Goal: Task Accomplishment & Management: Complete application form

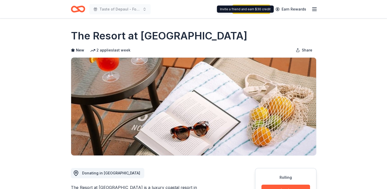
click at [311, 9] on icon "button" at bounding box center [314, 9] width 6 height 6
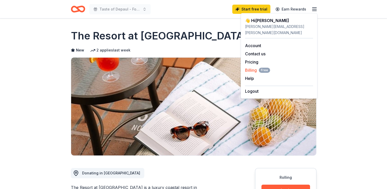
click at [248, 67] on span "Billing Free" at bounding box center [257, 70] width 25 height 6
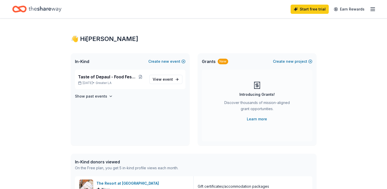
click at [218, 62] on div "New" at bounding box center [223, 62] width 10 height 6
click at [162, 79] on span "View event" at bounding box center [163, 79] width 20 height 6
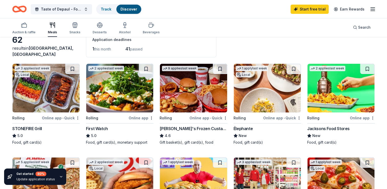
scroll to position [26, 0]
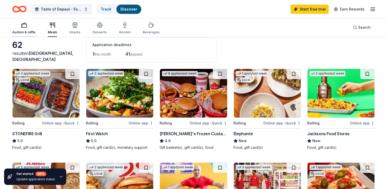
click at [19, 28] on div "button" at bounding box center [23, 25] width 23 height 6
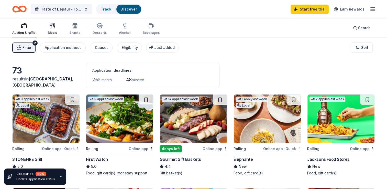
click at [52, 27] on icon "button" at bounding box center [52, 26] width 6 height 6
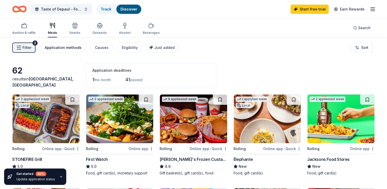
click at [63, 47] on div "Application methods" at bounding box center [63, 48] width 37 height 6
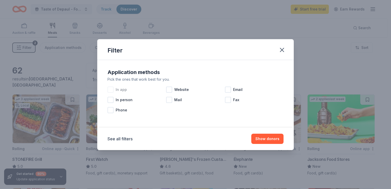
click at [112, 94] on div "In app" at bounding box center [136, 89] width 59 height 10
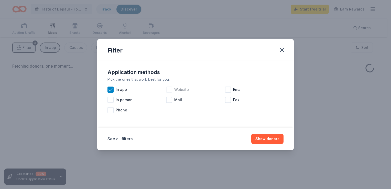
click at [169, 90] on div at bounding box center [169, 89] width 6 height 6
click at [262, 136] on button "Show donors" at bounding box center [267, 139] width 32 height 10
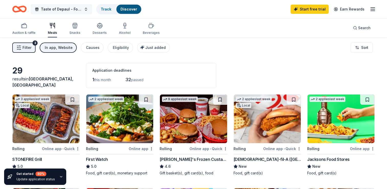
click at [56, 14] on button "Taste of Depaul - Food Festival" at bounding box center [61, 9] width 61 height 10
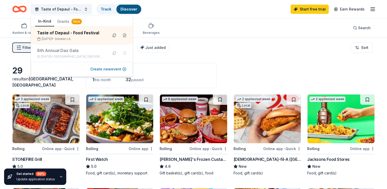
click at [123, 68] on button "Create new event" at bounding box center [108, 69] width 36 height 6
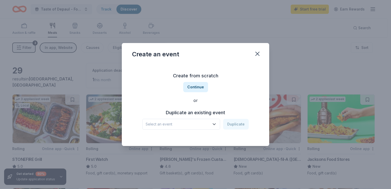
click at [216, 123] on icon "button" at bounding box center [214, 124] width 5 height 5
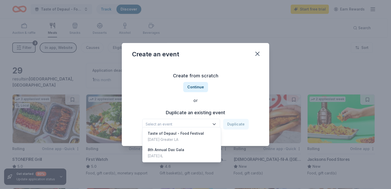
click at [189, 84] on div "Create from scratch Continue or Duplicate an existing event Select an event Dup…" at bounding box center [195, 100] width 127 height 74
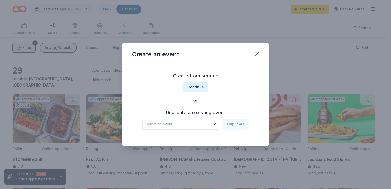
click at [189, 84] on button "Continue" at bounding box center [195, 87] width 25 height 10
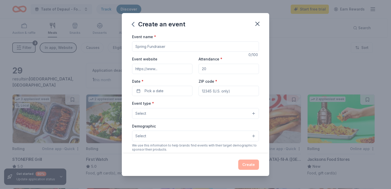
click at [164, 47] on input "Event name *" at bounding box center [195, 46] width 127 height 10
type input "Welcome Home Philly Gala"
drag, startPoint x: 210, startPoint y: 69, endPoint x: 204, endPoint y: 68, distance: 5.7
click at [206, 68] on input "Attendance *" at bounding box center [229, 69] width 60 height 10
type input "15"
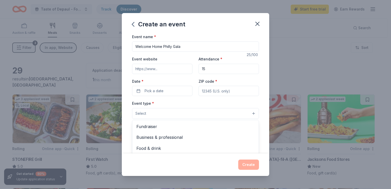
click at [194, 115] on button "Select" at bounding box center [195, 113] width 127 height 11
click at [164, 89] on div "Event name * Welcome Home Philly Gala 25 /100 Event website Attendance * 15 Dat…" at bounding box center [195, 152] width 127 height 236
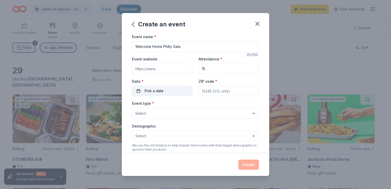
click at [167, 92] on button "Pick a date" at bounding box center [162, 91] width 60 height 10
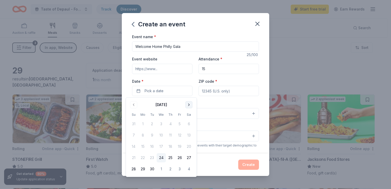
click at [190, 105] on button "Go to next month" at bounding box center [188, 104] width 7 height 7
click at [161, 146] on button "15" at bounding box center [161, 146] width 9 height 9
click at [166, 71] on input "Event website" at bounding box center [162, 69] width 60 height 10
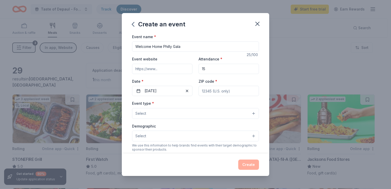
type input "https://www.depaulusa.org"
click at [206, 113] on button "Select" at bounding box center [195, 113] width 127 height 11
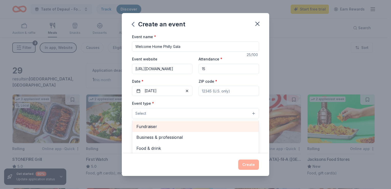
click at [204, 126] on span "Fundraiser" at bounding box center [195, 126] width 118 height 7
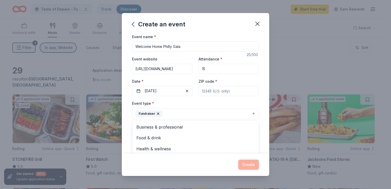
click at [209, 113] on button "Fundraiser" at bounding box center [195, 113] width 127 height 11
click at [185, 134] on button "Select" at bounding box center [195, 136] width 127 height 11
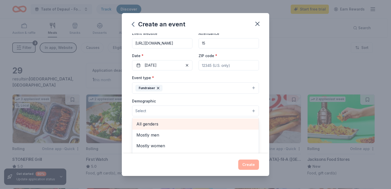
click at [186, 124] on span "All genders" at bounding box center [195, 123] width 118 height 7
click at [187, 121] on span "All ages" at bounding box center [195, 123] width 118 height 7
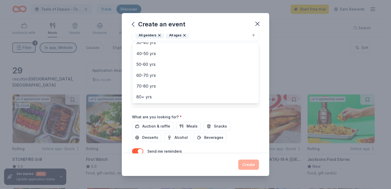
scroll to position [49, 0]
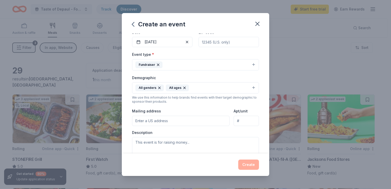
click at [183, 89] on icon "button" at bounding box center [184, 88] width 4 height 4
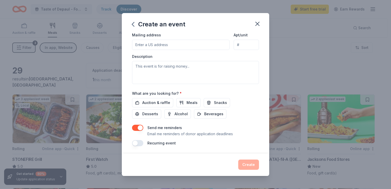
scroll to position [126, 0]
click at [165, 101] on span "Auction & raffle" at bounding box center [156, 102] width 28 height 6
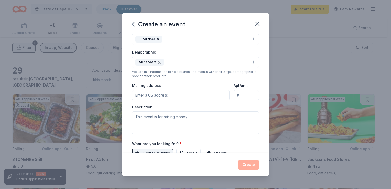
click at [173, 97] on input "Mailing address" at bounding box center [180, 95] width 97 height 10
type input "1 E Jackson Blvd"
type input "60604"
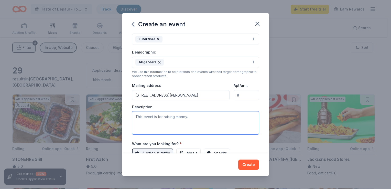
click at [168, 115] on textarea at bounding box center [195, 122] width 127 height 23
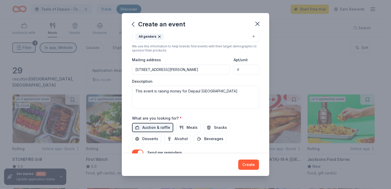
click at [168, 114] on div "Event name * Welcome Home Philly Gala 25 /100 Event website https://www.depaulu…" at bounding box center [195, 51] width 127 height 237
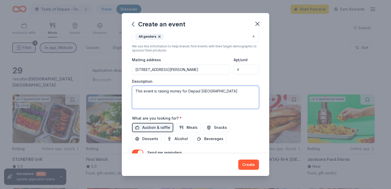
click at [218, 92] on textarea "This event is raising money for Depaul USA" at bounding box center [195, 97] width 127 height 23
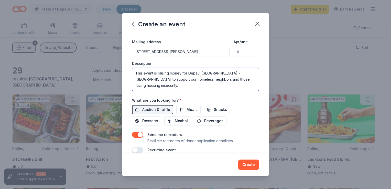
scroll to position [126, 0]
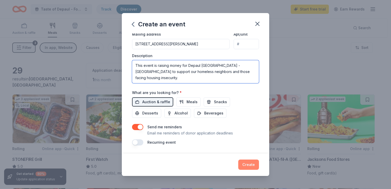
type textarea "This event is raising money for Depaul USA - Philadelphia to support our homele…"
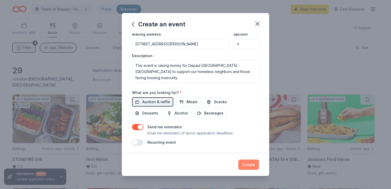
click at [255, 164] on button "Create" at bounding box center [248, 164] width 21 height 10
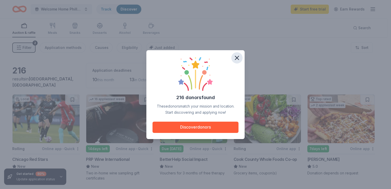
click at [237, 58] on icon "button" at bounding box center [237, 58] width 4 height 4
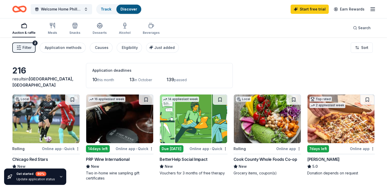
click at [28, 46] on span "Filter" at bounding box center [27, 48] width 9 height 6
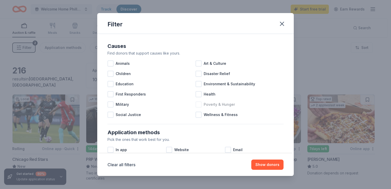
click at [199, 106] on div at bounding box center [198, 104] width 6 height 6
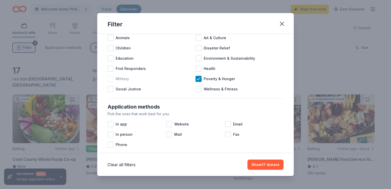
scroll to position [51, 0]
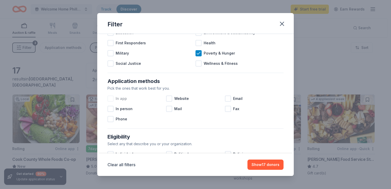
drag, startPoint x: 110, startPoint y: 98, endPoint x: 150, endPoint y: 96, distance: 40.5
click at [110, 98] on div at bounding box center [110, 98] width 6 height 6
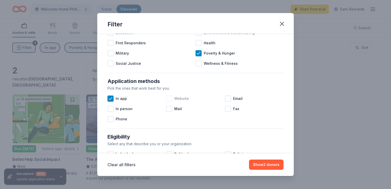
click at [169, 97] on div at bounding box center [169, 98] width 6 height 6
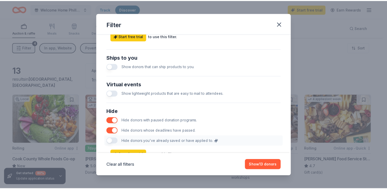
scroll to position [252, 0]
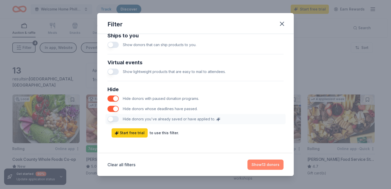
click at [263, 162] on button "Show 13 donors" at bounding box center [265, 164] width 36 height 10
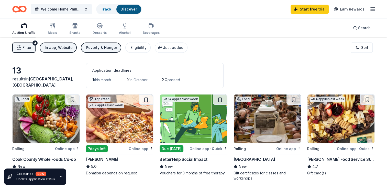
click at [43, 84] on span "Chicago, IL" at bounding box center [42, 81] width 61 height 11
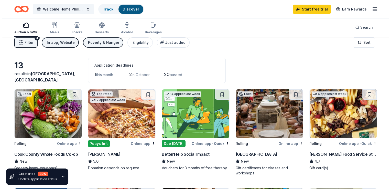
scroll to position [0, 0]
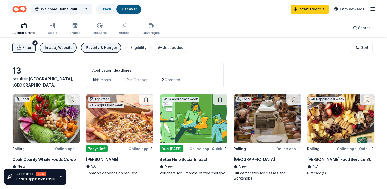
click at [20, 76] on div "13" at bounding box center [46, 70] width 68 height 10
click at [65, 12] on span "Welcome Home Philly Gala" at bounding box center [61, 9] width 41 height 6
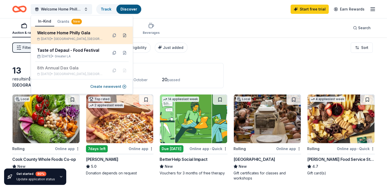
click at [125, 36] on button at bounding box center [124, 35] width 8 height 8
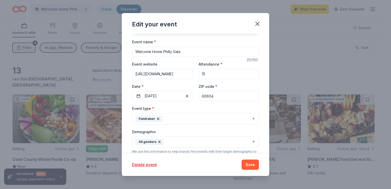
scroll to position [26, 0]
drag, startPoint x: 215, startPoint y: 96, endPoint x: 209, endPoint y: 95, distance: 5.5
click at [209, 95] on input "60604" at bounding box center [229, 97] width 60 height 10
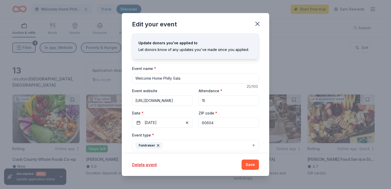
type input "6060"
drag, startPoint x: 209, startPoint y: 123, endPoint x: 189, endPoint y: 122, distance: 19.7
click at [189, 122] on div "Event website https://www.depaulusa.org Attendance * 15 Date * 10/15/2025 ZIP c…" at bounding box center [195, 107] width 127 height 40
click at [210, 103] on input "15" at bounding box center [229, 100] width 60 height 10
click at [207, 102] on input "15" at bounding box center [229, 100] width 60 height 10
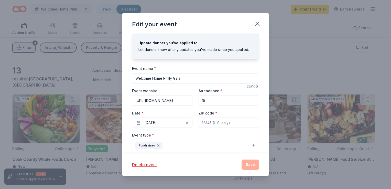
drag, startPoint x: 201, startPoint y: 101, endPoint x: 189, endPoint y: 98, distance: 12.2
click at [189, 98] on div "Event website https://www.depaulusa.org Attendance * 15 Date * 10/15/2025 ZIP c…" at bounding box center [195, 107] width 127 height 40
type input "150"
click at [207, 123] on input "ZIP code *" at bounding box center [229, 122] width 60 height 10
click at [221, 123] on input "ZIP code *" at bounding box center [229, 122] width 60 height 10
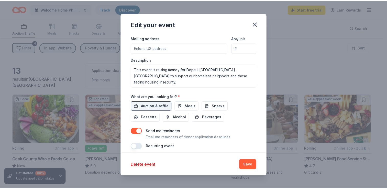
scroll to position [153, 0]
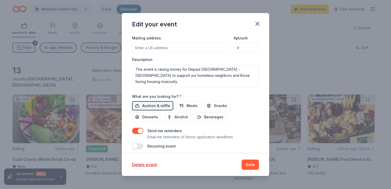
type input "19119"
click at [155, 48] on input "Mailing address" at bounding box center [180, 48] width 97 height 10
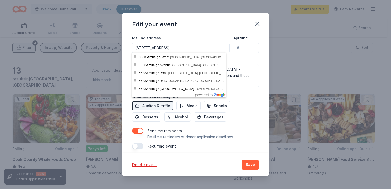
type input "6633 Ardleigh Street, Philadelphia, PA, 19119"
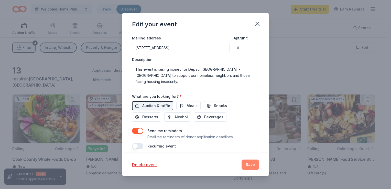
click at [253, 167] on button "Save" at bounding box center [249, 164] width 17 height 10
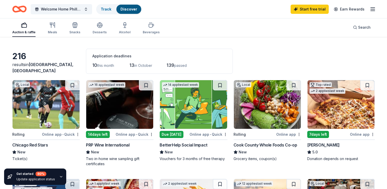
scroll to position [51, 0]
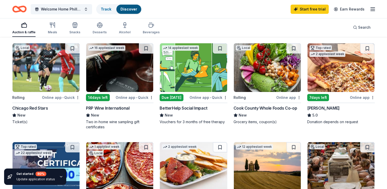
click at [29, 106] on div "Chicago Red Stars" at bounding box center [30, 108] width 36 height 6
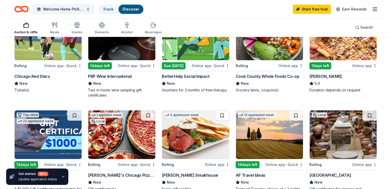
scroll to position [0, 0]
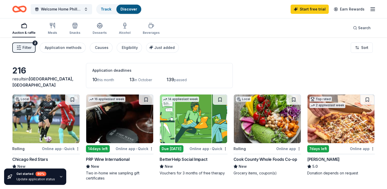
click at [27, 46] on span "Filter" at bounding box center [27, 48] width 9 height 6
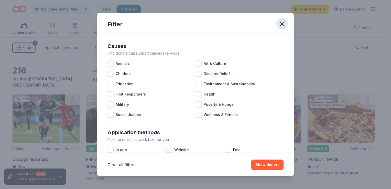
click at [283, 24] on icon "button" at bounding box center [281, 23] width 7 height 7
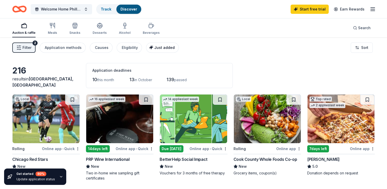
click at [158, 47] on span "Just added" at bounding box center [164, 47] width 20 height 4
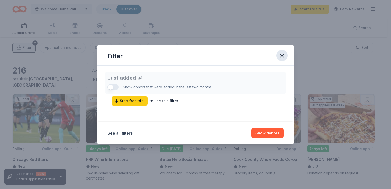
click at [281, 57] on icon "button" at bounding box center [282, 56] width 4 height 4
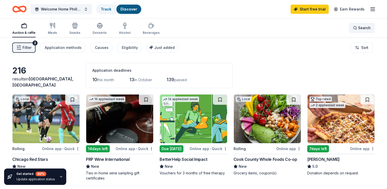
click at [365, 28] on span "Search" at bounding box center [364, 28] width 13 height 6
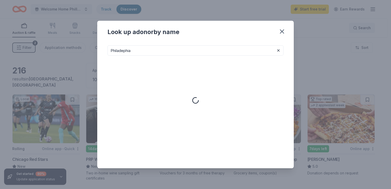
type input "Philadephia"
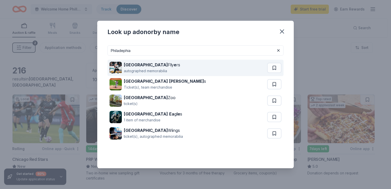
click at [158, 70] on div "autographed memorabilia" at bounding box center [152, 71] width 56 height 6
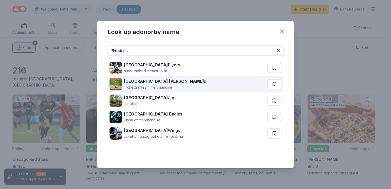
click at [194, 83] on div "Philadelphia Phillie s Ticket(s), team merchandise" at bounding box center [188, 84] width 158 height 16
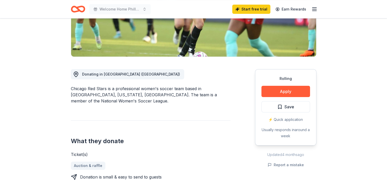
scroll to position [26, 0]
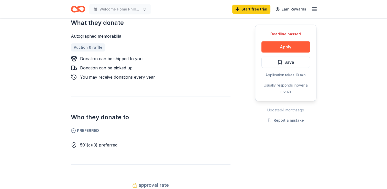
scroll to position [230, 0]
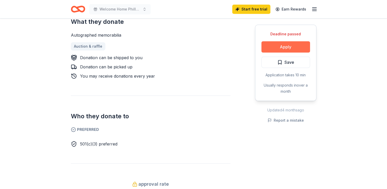
click at [282, 46] on button "Apply" at bounding box center [285, 46] width 49 height 11
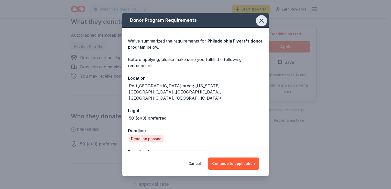
click at [258, 22] on icon "button" at bounding box center [261, 20] width 7 height 7
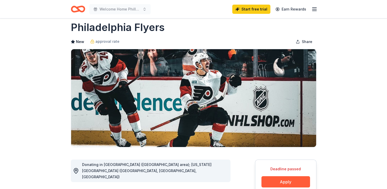
scroll to position [0, 0]
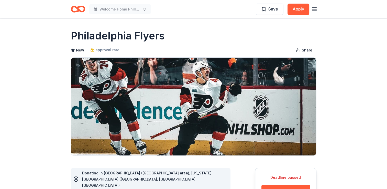
click at [316, 10] on icon "button" at bounding box center [314, 9] width 6 height 6
click at [85, 12] on div "Welcome Home Philly Gala" at bounding box center [111, 9] width 80 height 12
click at [80, 9] on icon "Home" at bounding box center [78, 9] width 14 height 12
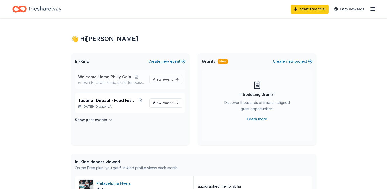
click at [109, 78] on span "Welcome Home Philly Gala" at bounding box center [104, 77] width 53 height 6
click at [158, 81] on span "View event" at bounding box center [163, 79] width 20 height 6
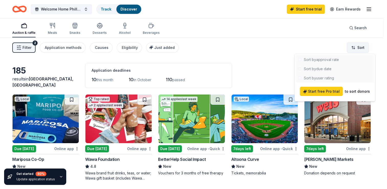
click at [362, 46] on html "Welcome Home Philly Gala Track Discover Start free trial Earn Rewards Auction &…" at bounding box center [193, 94] width 387 height 189
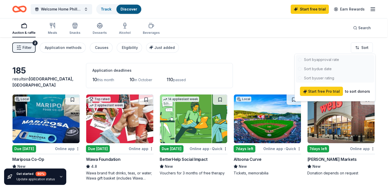
click at [320, 59] on div at bounding box center [335, 69] width 78 height 28
click at [325, 92] on span "Start free Pro trial" at bounding box center [321, 91] width 37 height 6
click at [211, 66] on html "Welcome Home Philly Gala Track Discover Start free trial Earn Rewards Auction &…" at bounding box center [195, 94] width 391 height 189
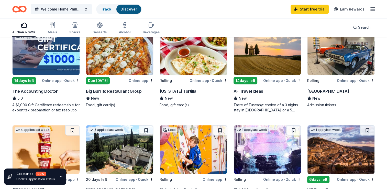
scroll to position [249, 0]
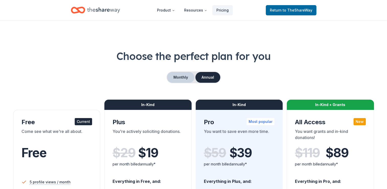
click at [175, 79] on button "Monthly" at bounding box center [180, 77] width 27 height 11
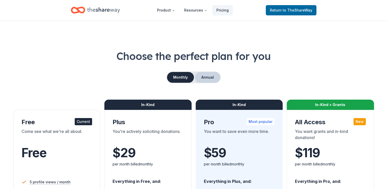
click at [206, 79] on button "Annual" at bounding box center [207, 77] width 25 height 11
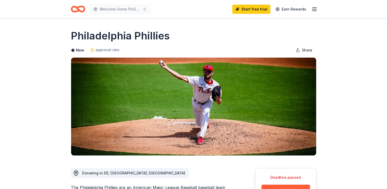
click at [85, 9] on div "Welcome Home Philly Gala" at bounding box center [111, 9] width 80 height 12
click at [83, 10] on icon "Home" at bounding box center [78, 9] width 14 height 12
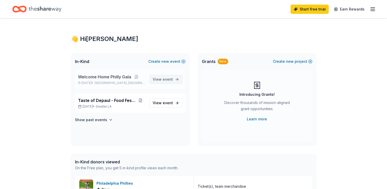
click at [163, 79] on span "View event" at bounding box center [163, 79] width 20 height 6
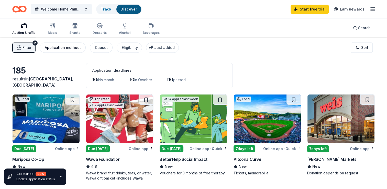
click at [63, 48] on div "Application methods" at bounding box center [63, 48] width 37 height 6
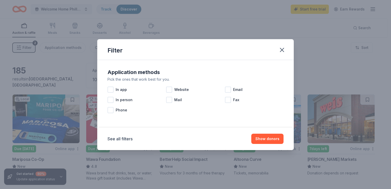
click at [107, 89] on div "Application methods Pick the ones that work best for you. In app Website Email …" at bounding box center [195, 91] width 180 height 51
click at [111, 91] on div at bounding box center [110, 89] width 6 height 6
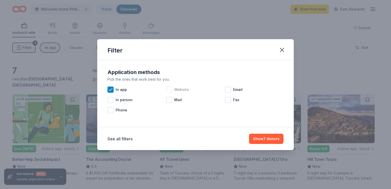
click at [172, 89] on div "Website" at bounding box center [195, 89] width 59 height 10
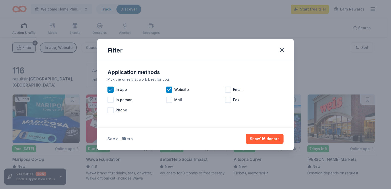
click at [128, 139] on button "See all filters" at bounding box center [119, 139] width 25 height 6
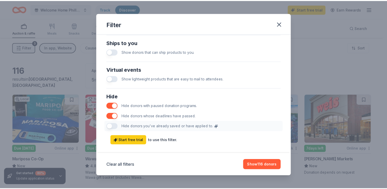
scroll to position [252, 0]
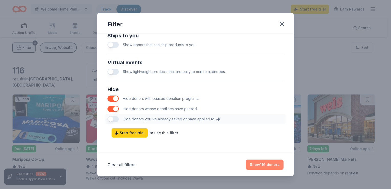
click at [270, 165] on button "Show 116 donors" at bounding box center [265, 164] width 38 height 10
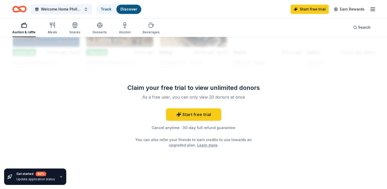
scroll to position [500, 0]
